Goal: Transaction & Acquisition: Download file/media

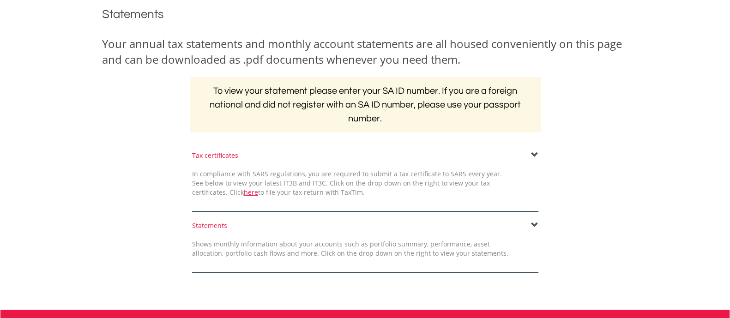
scroll to position [241, 0]
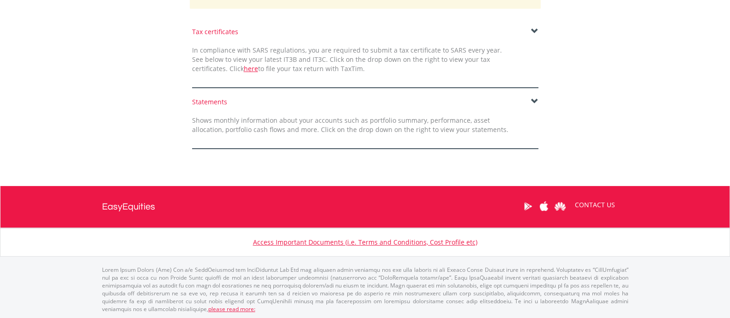
click at [531, 102] on span at bounding box center [534, 101] width 7 height 7
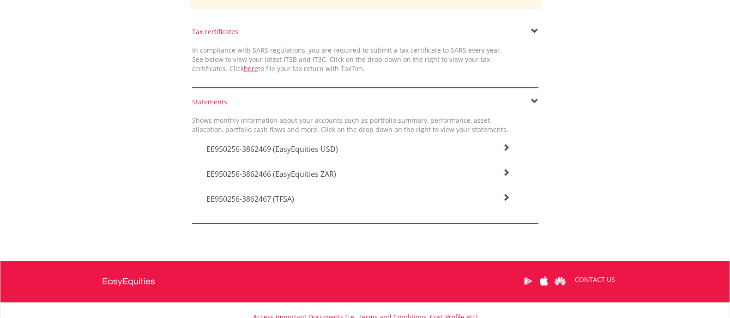
click at [506, 146] on icon at bounding box center [506, 147] width 7 height 7
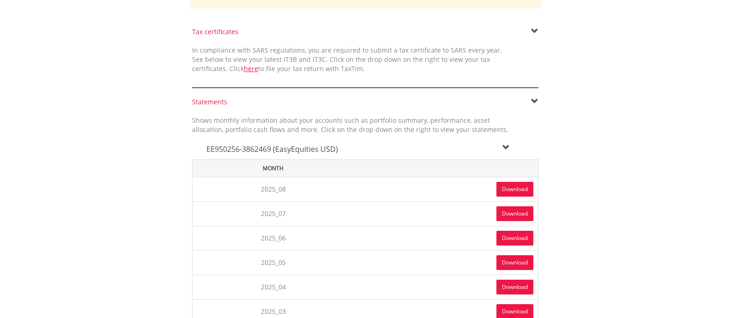
click at [508, 188] on link "Download" at bounding box center [515, 189] width 37 height 15
click at [499, 144] on h4 "EE950256-3862469 (EasyEquities USD)" at bounding box center [359, 149] width 304 height 11
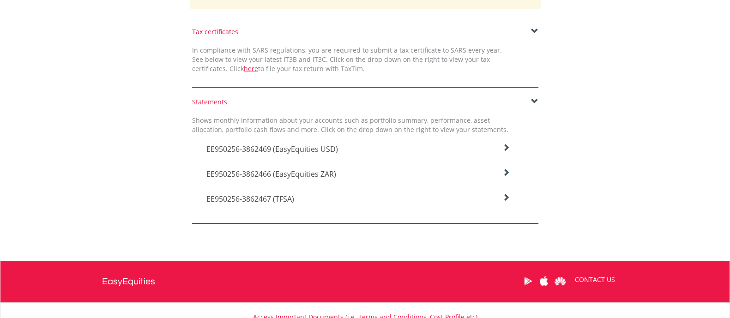
click at [505, 170] on icon at bounding box center [506, 172] width 7 height 7
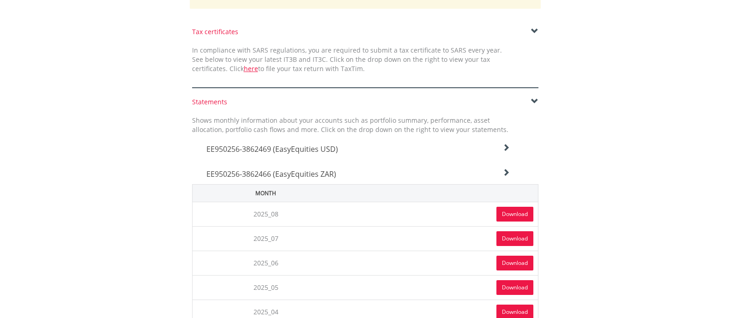
click at [505, 212] on link "Download" at bounding box center [515, 214] width 37 height 15
click at [503, 165] on div "EE950256-3862466 (EasyEquities ZAR)" at bounding box center [359, 171] width 318 height 25
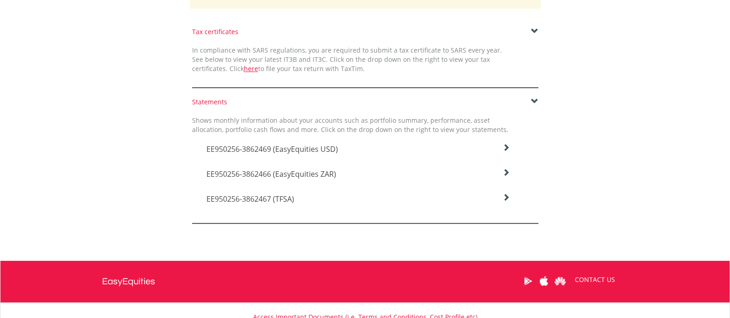
click at [504, 195] on icon at bounding box center [506, 197] width 7 height 7
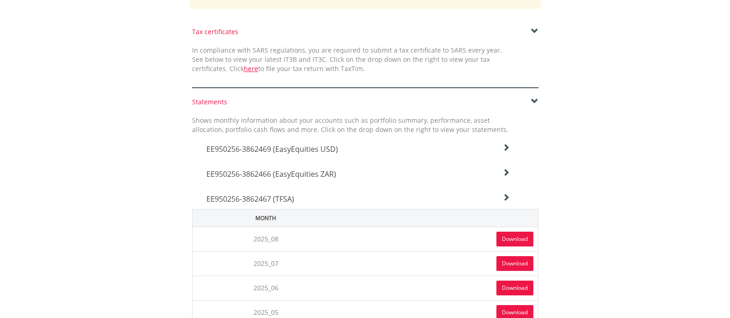
click at [505, 237] on link "Download" at bounding box center [515, 239] width 37 height 15
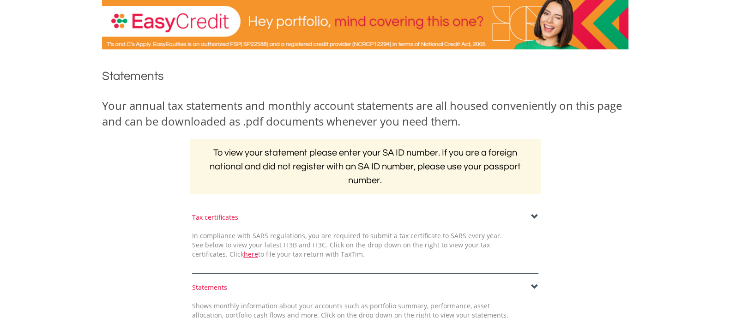
scroll to position [0, 0]
